Goal: Task Accomplishment & Management: Use online tool/utility

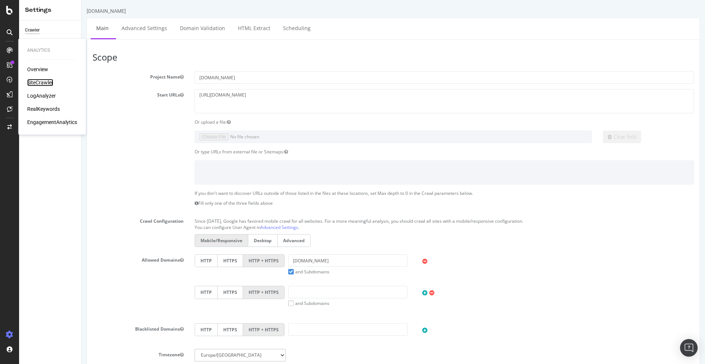
click at [40, 80] on div "SiteCrawler" at bounding box center [40, 82] width 26 height 7
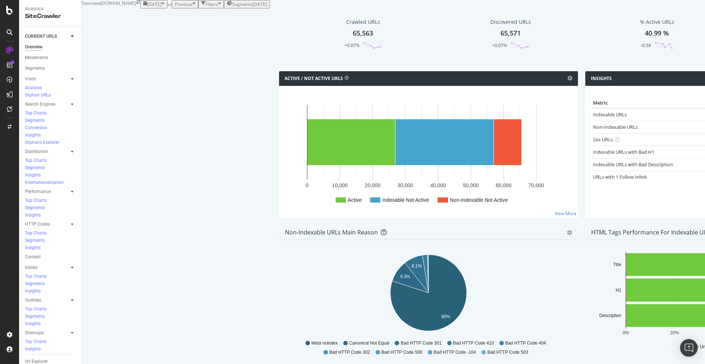
scroll to position [319, 0]
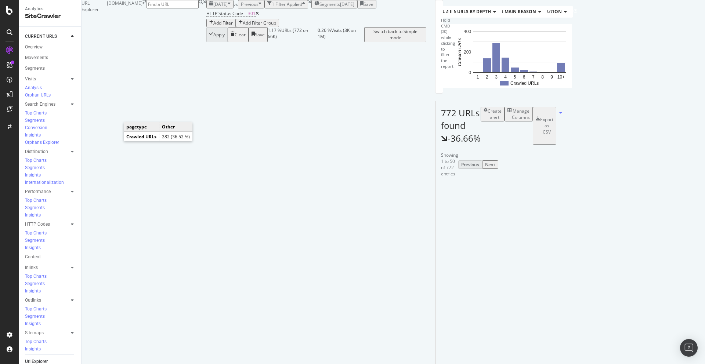
click at [454, 78] on icon "A chart." at bounding box center [466, 55] width 25 height 46
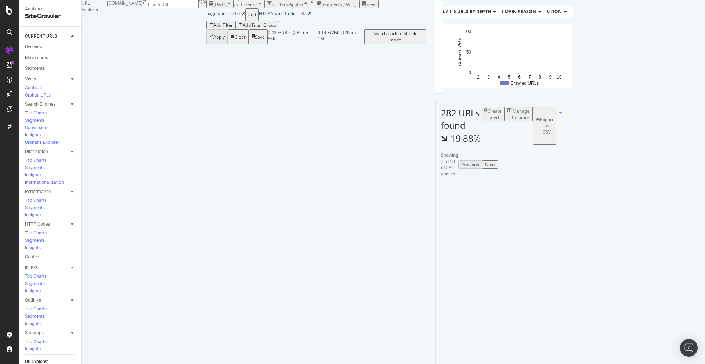
scroll to position [63, 0]
click at [530, 120] on div "Manage Columns" at bounding box center [521, 114] width 18 height 12
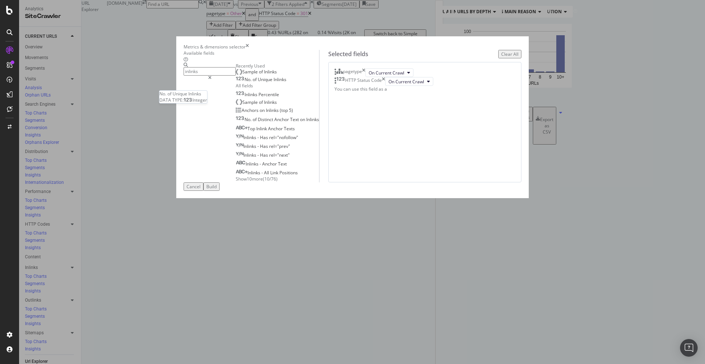
click at [274, 83] on span "Inlinks" at bounding box center [280, 79] width 13 height 6
click at [385, 86] on icon "times" at bounding box center [383, 81] width 3 height 9
click at [366, 77] on icon "times" at bounding box center [363, 72] width 3 height 9
click at [236, 76] on input "inlinks" at bounding box center [210, 71] width 52 height 8
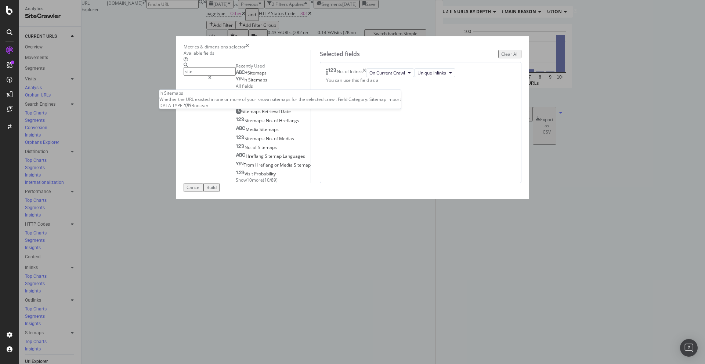
click at [248, 83] on span "Sitemaps" at bounding box center [257, 80] width 19 height 6
click at [236, 76] on input "site" at bounding box center [210, 71] width 52 height 8
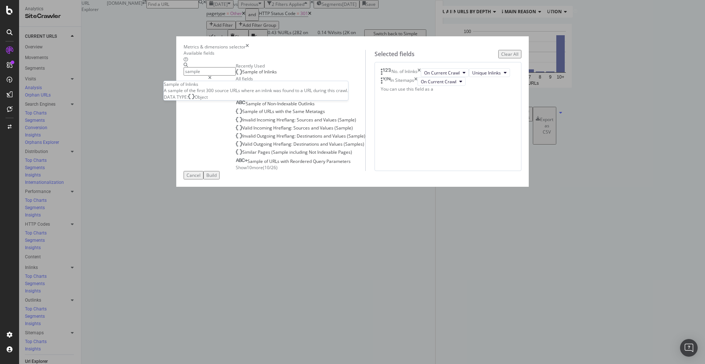
click at [264, 75] on span "Inlinks" at bounding box center [270, 72] width 13 height 6
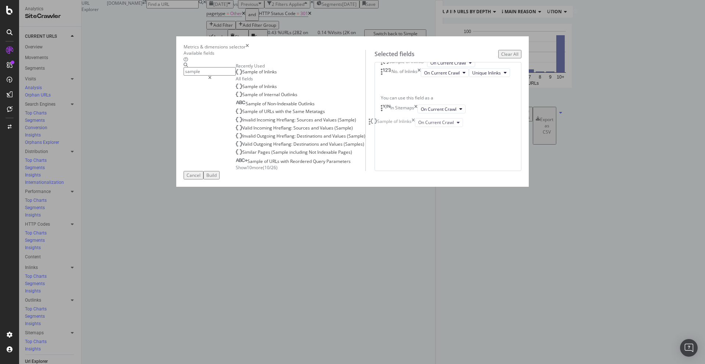
drag, startPoint x: 417, startPoint y: 152, endPoint x: 413, endPoint y: 122, distance: 30.8
click at [413, 122] on body "Analytics SiteCrawler CURRENT URLS Overview Movements Segments Visits Analysis …" at bounding box center [352, 182] width 705 height 364
click at [236, 76] on input "sample" at bounding box center [210, 71] width 52 height 8
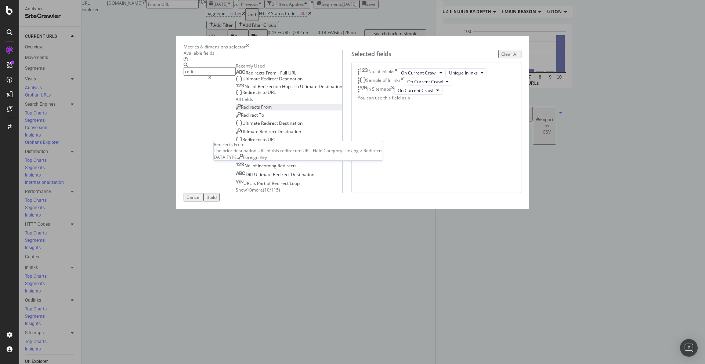
click at [261, 110] on span "From" at bounding box center [266, 107] width 11 height 6
click at [236, 76] on input "redi" at bounding box center [210, 71] width 52 height 8
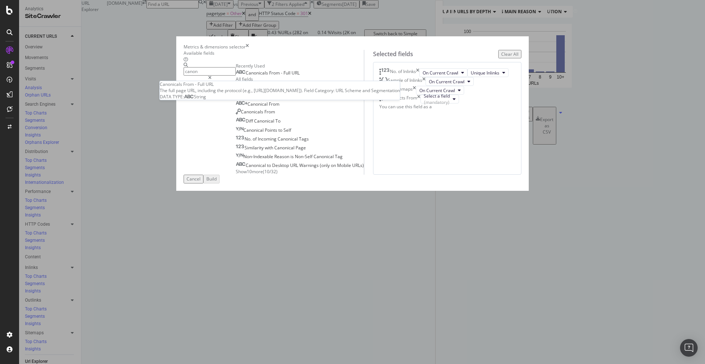
type input "canon"
click at [269, 76] on span "From" at bounding box center [275, 73] width 12 height 6
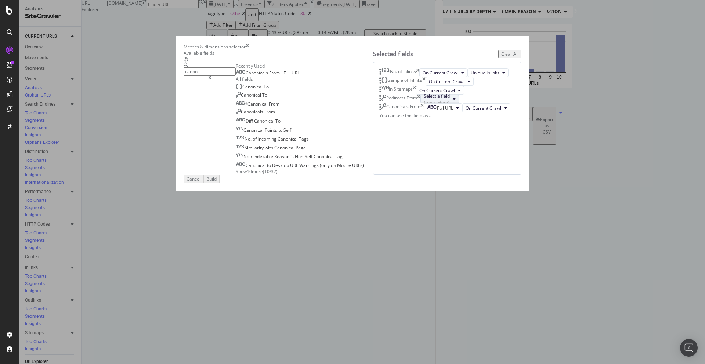
click at [426, 105] on div "Select a field (mandatory)" at bounding box center [437, 99] width 26 height 12
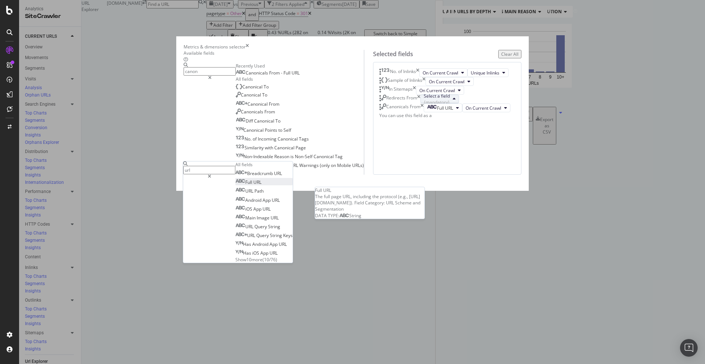
type input "url"
click at [262, 186] on span "Full URL" at bounding box center [248, 182] width 26 height 6
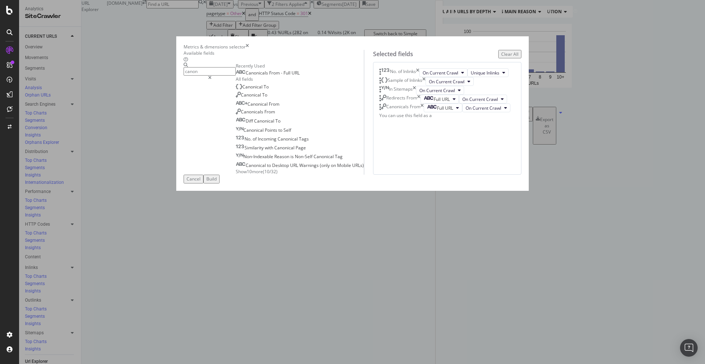
click at [217, 182] on div "Build" at bounding box center [211, 179] width 10 height 6
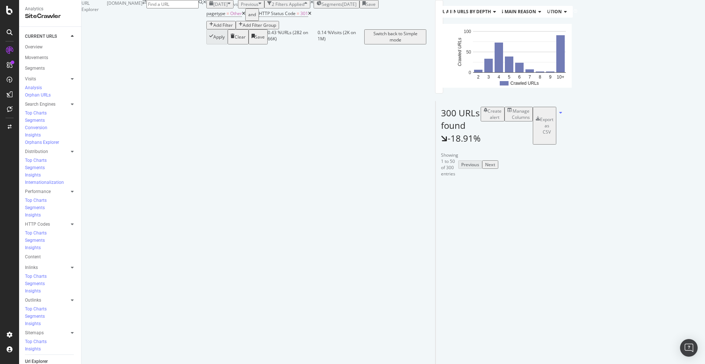
scroll to position [1537, 0]
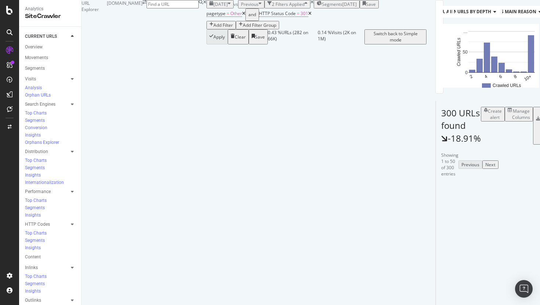
scroll to position [3403, 0]
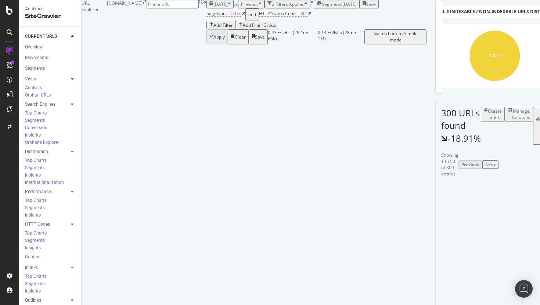
scroll to position [1465, 0]
drag, startPoint x: 393, startPoint y: 250, endPoint x: 328, endPoint y: 238, distance: 65.7
drag, startPoint x: 492, startPoint y: 219, endPoint x: 422, endPoint y: 209, distance: 71.0
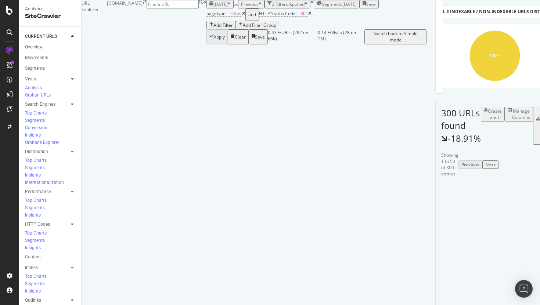
copy tbody "aru/forester/108974/suv/engines"
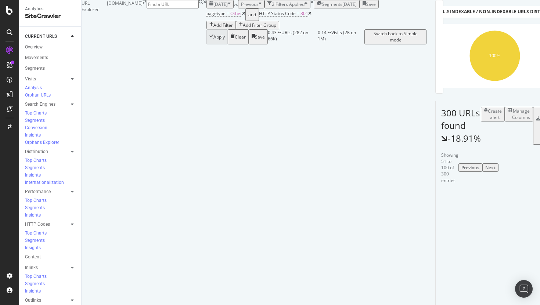
scroll to position [171, 0]
drag, startPoint x: 179, startPoint y: 151, endPoint x: 174, endPoint y: 143, distance: 9.0
click at [436, 272] on td "[URL][DOMAIN_NAME]" at bounding box center [509, 287] width 147 height 30
copy link "l/corsa/88991/2014-2019-hatchback/reliability"
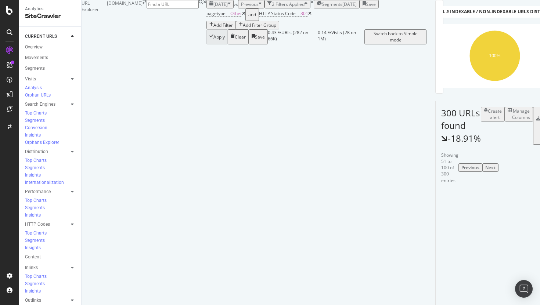
click at [242, 16] on icon at bounding box center [243, 13] width 3 height 4
click at [512, 120] on div "Manage Columns" at bounding box center [521, 114] width 18 height 12
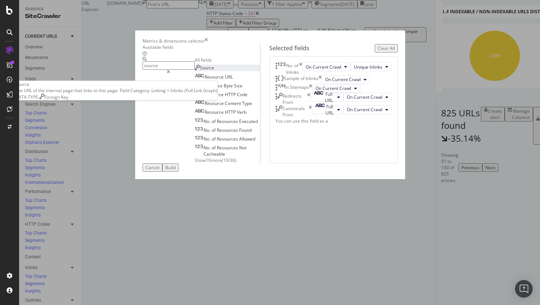
type input "source"
click at [195, 71] on div "Source" at bounding box center [204, 68] width 19 height 6
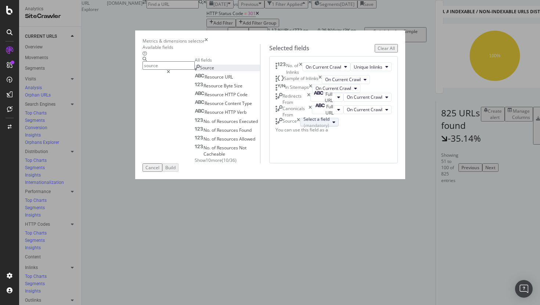
click at [330, 129] on div "Select a field (mandatory)" at bounding box center [316, 122] width 26 height 12
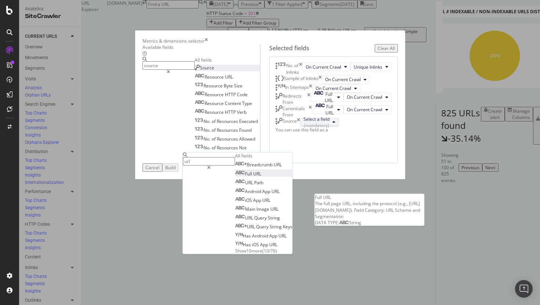
type input "url"
click at [261, 170] on span "Full URL" at bounding box center [248, 173] width 26 height 6
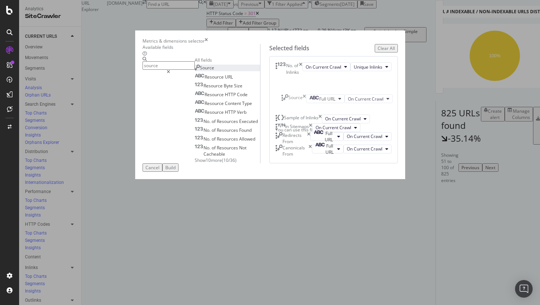
scroll to position [0, 0]
drag, startPoint x: 293, startPoint y: 204, endPoint x: 289, endPoint y: 103, distance: 101.1
click at [289, 103] on body "Analytics SiteCrawler CURRENT URLS Overview Movements Segments Visits Analysis …" at bounding box center [270, 152] width 540 height 305
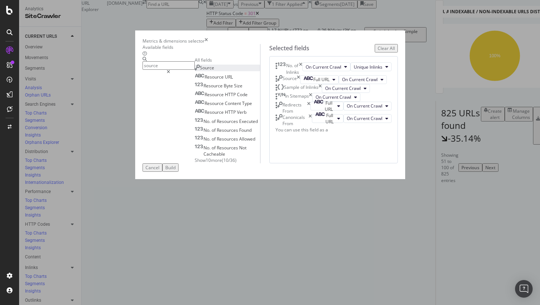
click at [322, 93] on icon "times" at bounding box center [319, 88] width 3 height 9
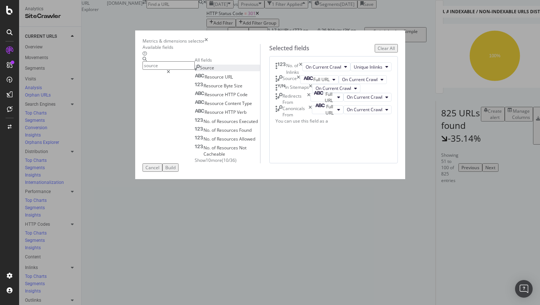
click at [176, 171] on div "Build" at bounding box center [170, 168] width 10 height 6
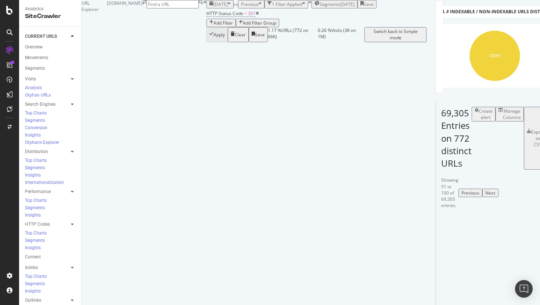
scroll to position [0, 304]
click at [531, 141] on div "Export as CSV" at bounding box center [537, 138] width 13 height 19
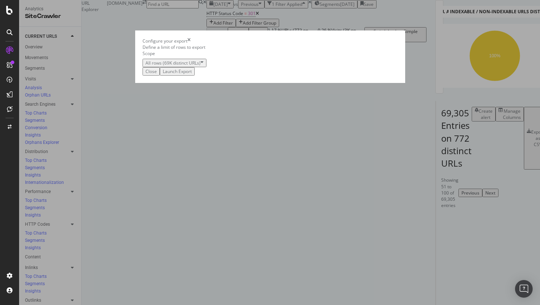
click at [192, 75] on div "Launch Export" at bounding box center [177, 71] width 29 height 6
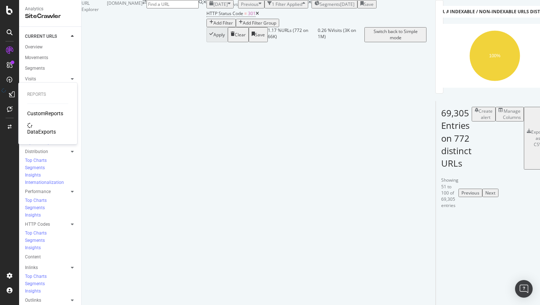
click at [12, 95] on icon at bounding box center [12, 94] width 6 height 6
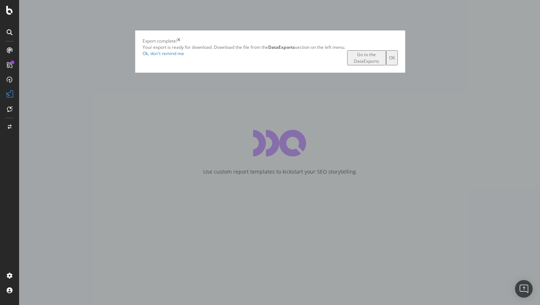
click at [353, 64] on div "Go to the DataExports" at bounding box center [366, 57] width 33 height 12
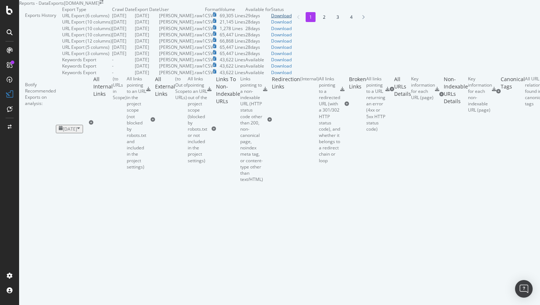
click at [292, 19] on div "Download" at bounding box center [281, 15] width 21 height 6
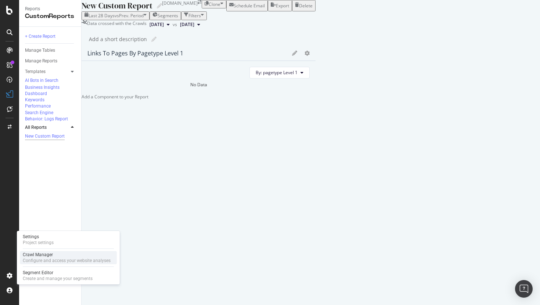
click at [62, 261] on div "Configure and access your website analyses" at bounding box center [67, 261] width 88 height 6
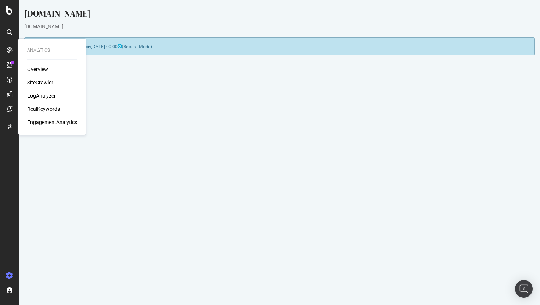
click at [37, 82] on div "SiteCrawler" at bounding box center [40, 82] width 26 height 7
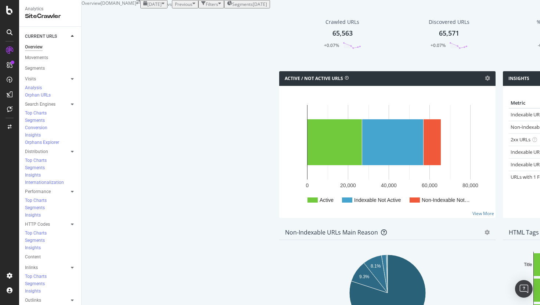
scroll to position [323, 0]
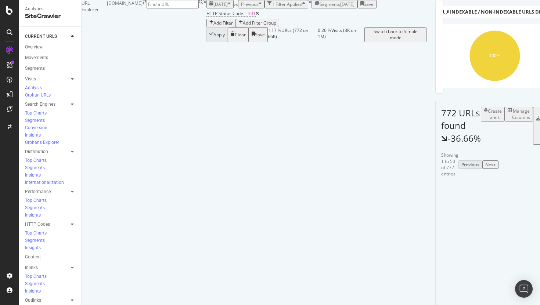
scroll to position [40, 0]
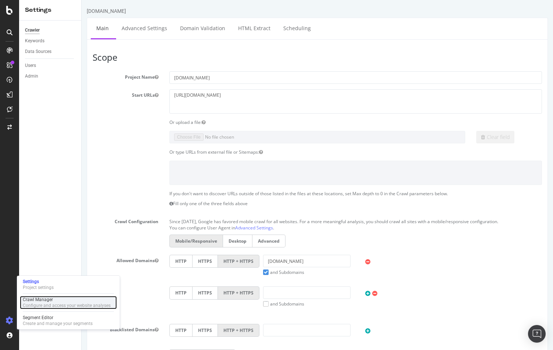
click at [43, 298] on div "Crawl Manager" at bounding box center [67, 299] width 88 height 6
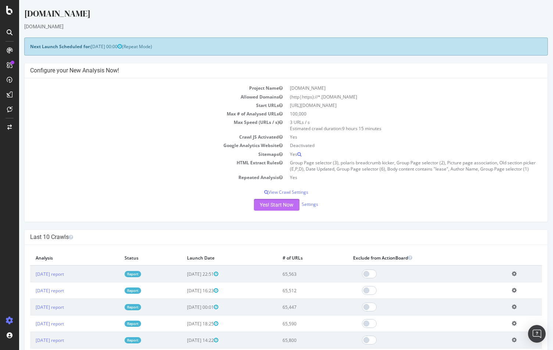
click at [267, 207] on button "Yes! Start Now" at bounding box center [277, 205] width 46 height 12
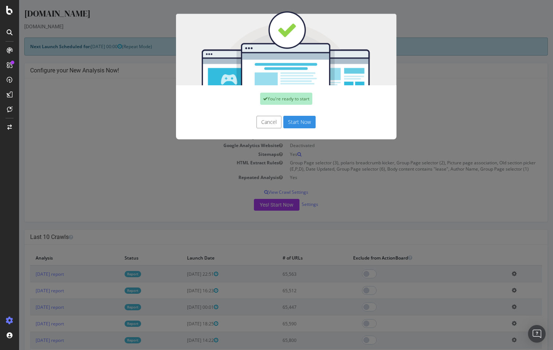
click at [305, 121] on button "Start Now" at bounding box center [299, 122] width 32 height 12
